Goal: Transaction & Acquisition: Subscribe to service/newsletter

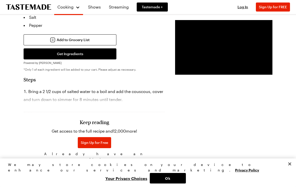
scroll to position [308, 0]
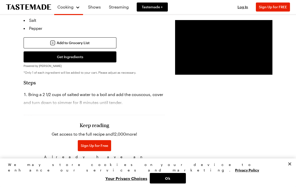
click at [36, 104] on div "Keep reading Get access to the full recipe and 12,000 more! Sign Up for Free Al…" at bounding box center [94, 132] width 141 height 70
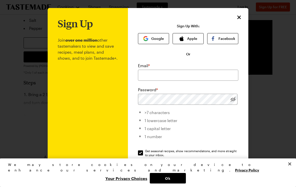
click at [243, 15] on div "Sign Up Join over one million other tastemakers to view and save recipes, meal …" at bounding box center [188, 119] width 120 height 222
click at [240, 14] on icon "Close" at bounding box center [239, 17] width 6 height 6
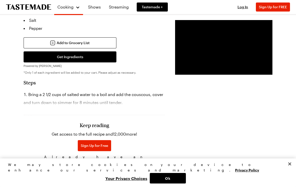
click at [119, 111] on div "Keep reading Get access to the full recipe and 12,000 more! Sign Up for Free Al…" at bounding box center [94, 132] width 141 height 70
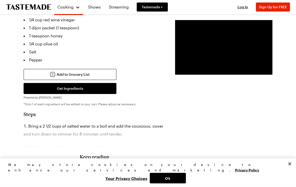
scroll to position [305, 0]
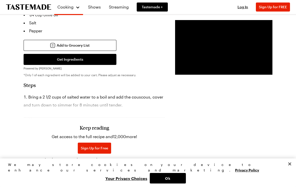
click at [88, 127] on h3 "Keep reading" at bounding box center [94, 128] width 29 height 6
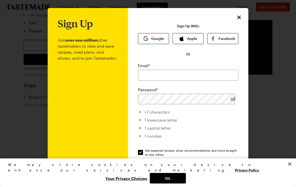
click at [240, 17] on icon "Close" at bounding box center [239, 17] width 6 height 6
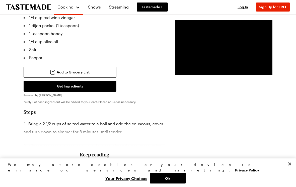
scroll to position [287, 0]
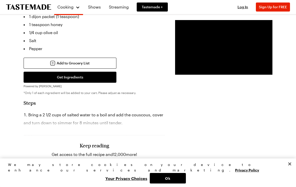
click at [32, 125] on div "Keep reading Get access to the full recipe and 12,000 more! Sign Up for Free Al…" at bounding box center [94, 153] width 141 height 70
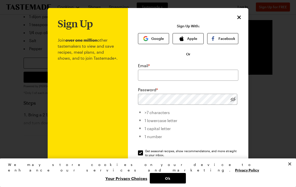
click at [239, 15] on icon "Close" at bounding box center [239, 17] width 6 height 6
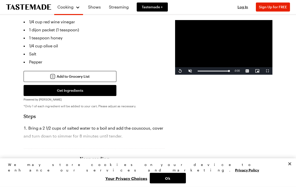
scroll to position [274, 0]
click at [153, 142] on div "Prep Time: 15 min Cook Time: 8 min Servings: 4 Scale Easy Units: Imperial Imper…" at bounding box center [148, 139] width 249 height 565
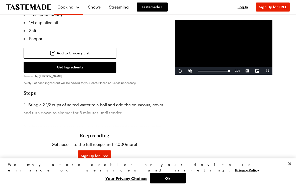
scroll to position [297, 0]
click at [4, 183] on div "We may store cookies on your device to enhance our services and marketing. Priv…" at bounding box center [148, 172] width 296 height 29
click at [90, 155] on span "Sign Up for Free" at bounding box center [94, 155] width 27 height 5
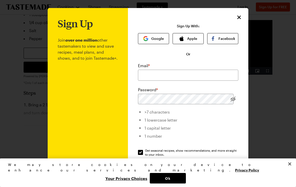
scroll to position [0, 0]
click at [177, 73] on input "email" at bounding box center [188, 75] width 100 height 11
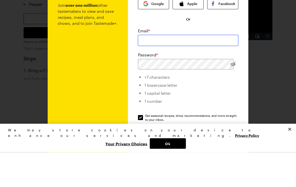
type input "[EMAIL_ADDRESS][DOMAIN_NAME]"
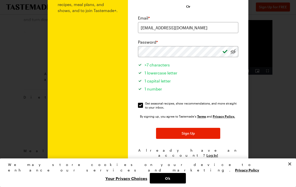
scroll to position [47, 0]
click at [193, 133] on span "Sign Up" at bounding box center [187, 133] width 13 height 5
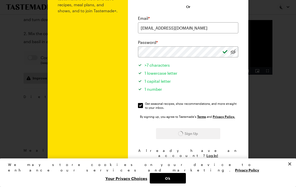
scroll to position [297, 0]
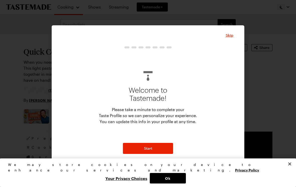
click at [160, 149] on button "Start" at bounding box center [148, 148] width 50 height 11
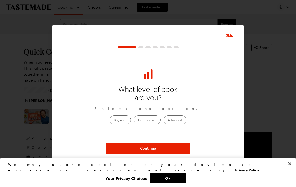
click at [180, 119] on label "Advanced" at bounding box center [174, 119] width 23 height 9
click at [168, 120] on input "Advanced" at bounding box center [168, 120] width 0 height 0
click at [157, 150] on button "Continue" at bounding box center [148, 148] width 84 height 11
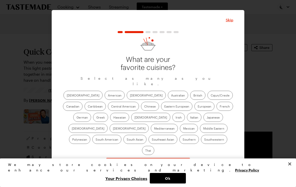
click at [104, 98] on label "American" at bounding box center [114, 95] width 20 height 9
click at [108, 96] on input "American" at bounding box center [108, 96] width 0 height 0
click at [127, 100] on label "[DEMOGRAPHIC_DATA]" at bounding box center [146, 95] width 39 height 9
click at [130, 96] on input "[DEMOGRAPHIC_DATA]" at bounding box center [130, 96] width 0 height 0
click at [194, 109] on label "European" at bounding box center [204, 106] width 20 height 9
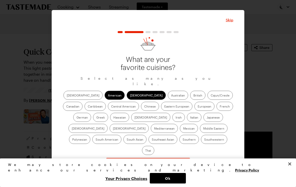
click at [197, 107] on input "European" at bounding box center [197, 107] width 0 height 0
click at [108, 113] on label "Greek" at bounding box center [100, 117] width 15 height 9
click at [96, 118] on input "Greek" at bounding box center [96, 118] width 0 height 0
click at [187, 121] on label "Italian" at bounding box center [194, 117] width 15 height 9
click at [190, 118] on input "Italian" at bounding box center [190, 118] width 0 height 0
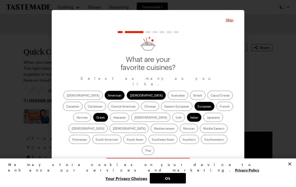
click at [201, 143] on label "Southwestern" at bounding box center [214, 139] width 26 height 9
click at [204, 140] on input "Southwestern" at bounding box center [204, 140] width 0 height 0
click at [164, 158] on button "Continue" at bounding box center [148, 163] width 84 height 11
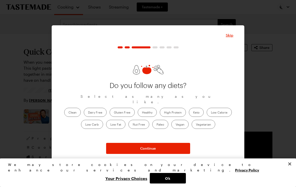
click at [148, 111] on label "Healthy" at bounding box center [147, 112] width 19 height 9
click at [142, 113] on input "Healthy" at bounding box center [142, 113] width 0 height 0
click at [162, 148] on button "Continue" at bounding box center [148, 148] width 84 height 11
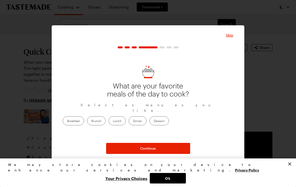
click at [146, 119] on label "Dinner" at bounding box center [138, 120] width 18 height 9
click at [133, 121] on input "Dinner" at bounding box center [133, 121] width 0 height 0
click at [162, 150] on button "Continue" at bounding box center [148, 148] width 84 height 11
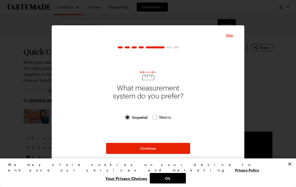
click at [164, 148] on button "Continue" at bounding box center [148, 148] width 84 height 11
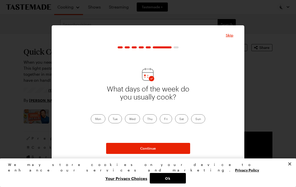
click at [101, 120] on label "Mon" at bounding box center [98, 118] width 15 height 9
click at [95, 119] on input "Mon" at bounding box center [95, 119] width 0 height 0
click at [118, 123] on label "Tue" at bounding box center [115, 118] width 14 height 9
click at [112, 119] on input "Tue" at bounding box center [112, 119] width 0 height 0
click at [154, 119] on label "Thu" at bounding box center [150, 118] width 14 height 9
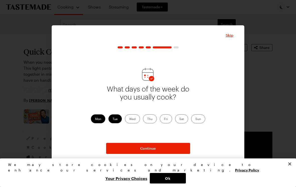
click at [147, 119] on input "Thu" at bounding box center [147, 119] width 0 height 0
click at [166, 121] on label "Fri" at bounding box center [166, 118] width 12 height 9
click at [164, 119] on input "Fri" at bounding box center [164, 119] width 0 height 0
click at [183, 120] on label "Sat" at bounding box center [181, 118] width 13 height 9
click at [179, 119] on input "Sat" at bounding box center [179, 119] width 0 height 0
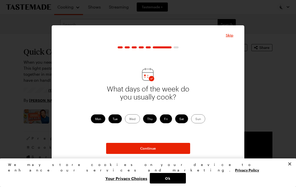
click at [198, 123] on label "Sun" at bounding box center [198, 118] width 14 height 9
click at [195, 119] on input "Sun" at bounding box center [195, 119] width 0 height 0
click at [164, 151] on button "Continue" at bounding box center [148, 148] width 84 height 11
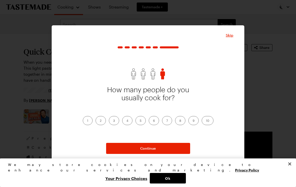
click at [100, 118] on label "2" at bounding box center [100, 120] width 10 height 9
click at [100, 121] on input "2" at bounding box center [100, 121] width 0 height 0
click at [158, 150] on button "Continue" at bounding box center [148, 148] width 84 height 11
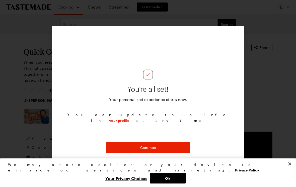
click at [160, 149] on button "Continue" at bounding box center [148, 147] width 84 height 11
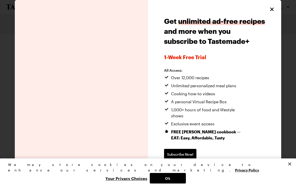
click at [207, 168] on span "Continue without subscribing" at bounding box center [189, 170] width 51 height 5
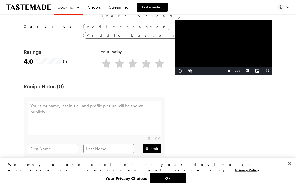
scroll to position [628, 0]
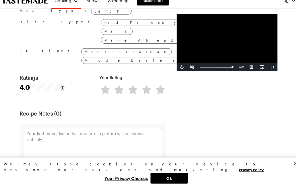
scroll to position [601, 0]
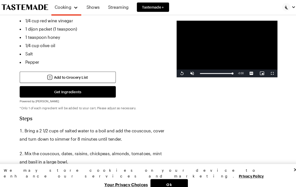
scroll to position [273, 0]
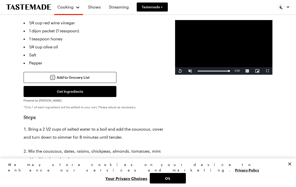
type textarea "x"
